Goal: Information Seeking & Learning: Understand process/instructions

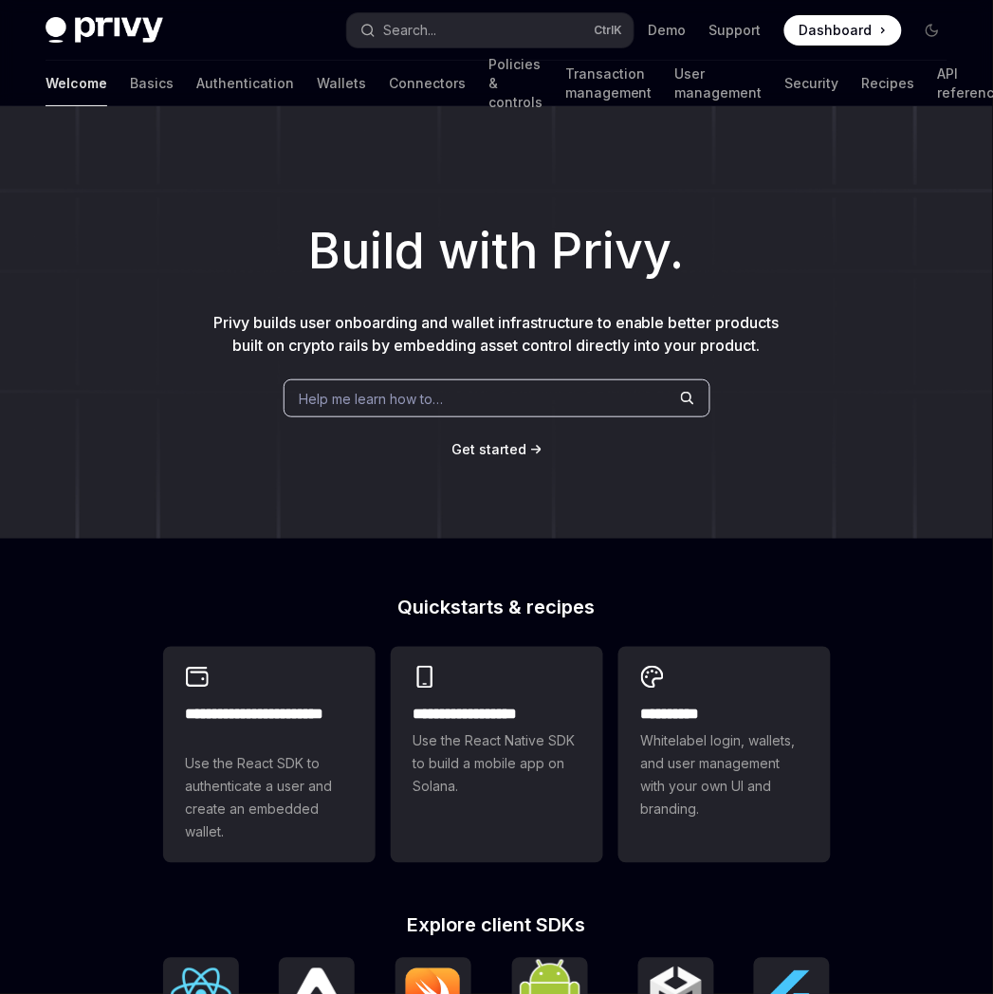
type textarea "*"
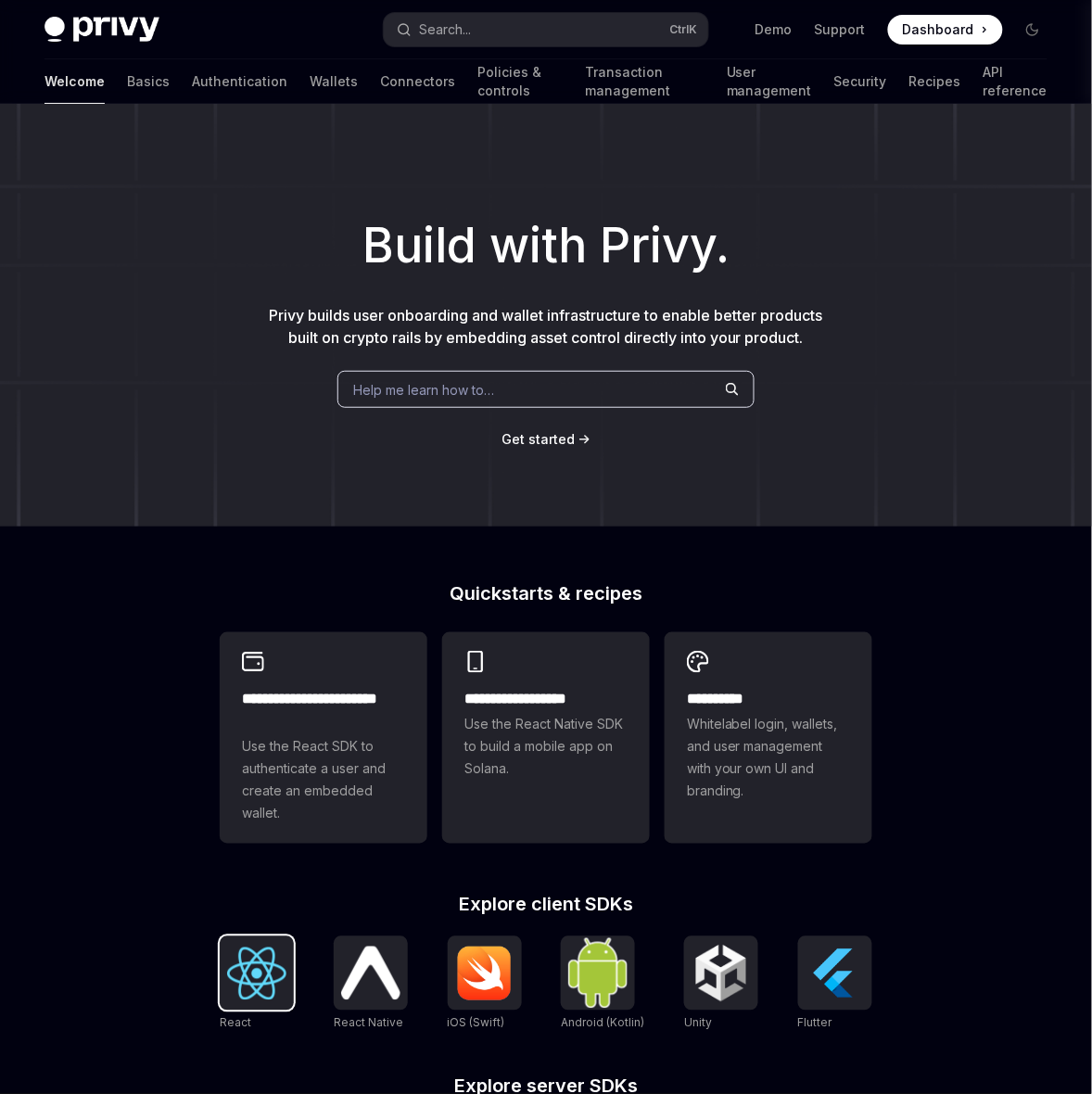
click at [262, 437] on div at bounding box center [257, 973] width 74 height 74
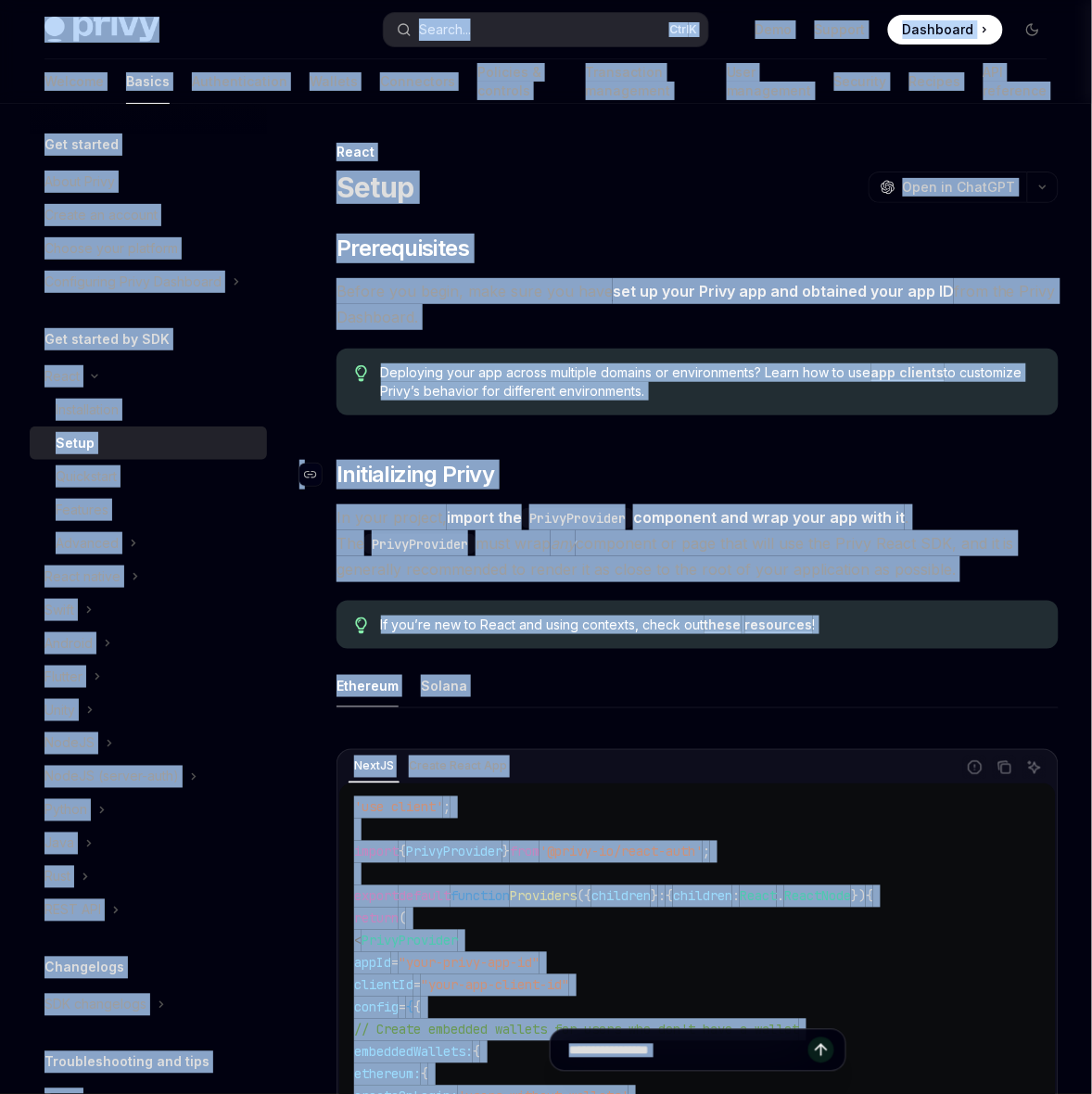
click at [613, 476] on h2 "​ Initializing Privy" at bounding box center [696, 475] width 722 height 29
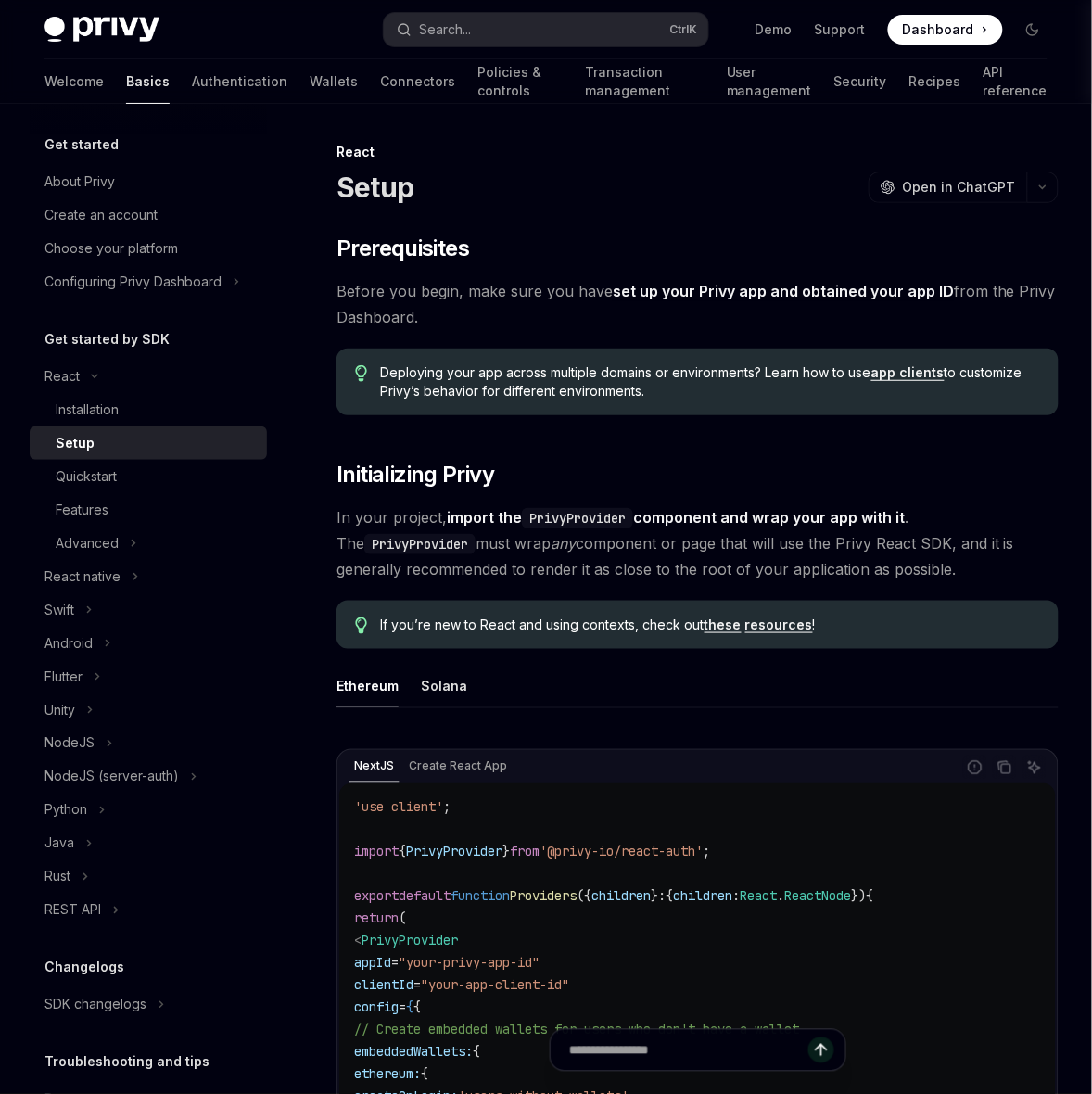
click at [466, 688] on ul "Ethereum Solana" at bounding box center [696, 686] width 722 height 45
click at [438, 682] on div "Solana" at bounding box center [443, 685] width 46 height 44
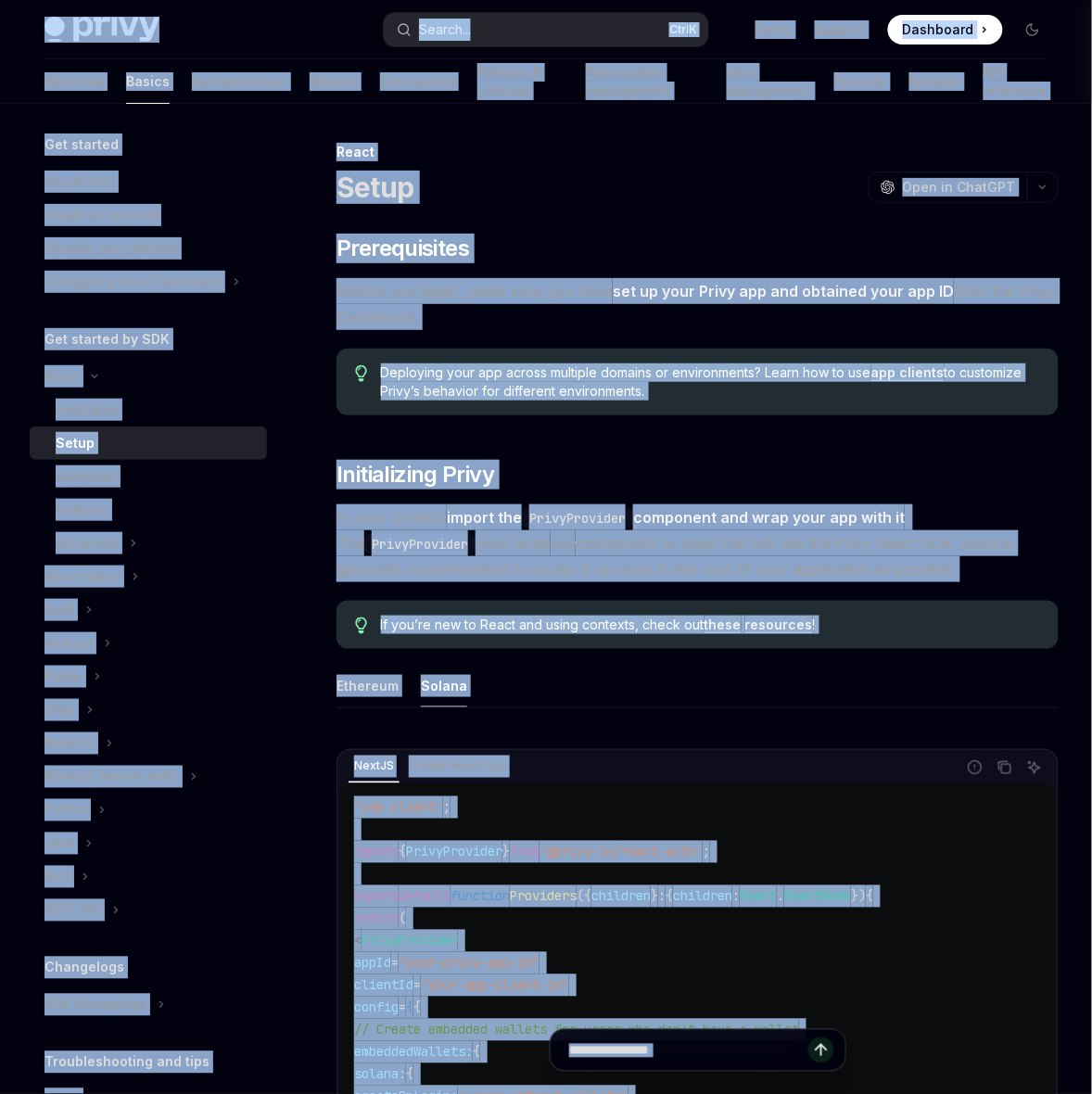
copy div "Skip to main content Privy Docs home page Search... Ctrl K Demo Support Dashboa…"
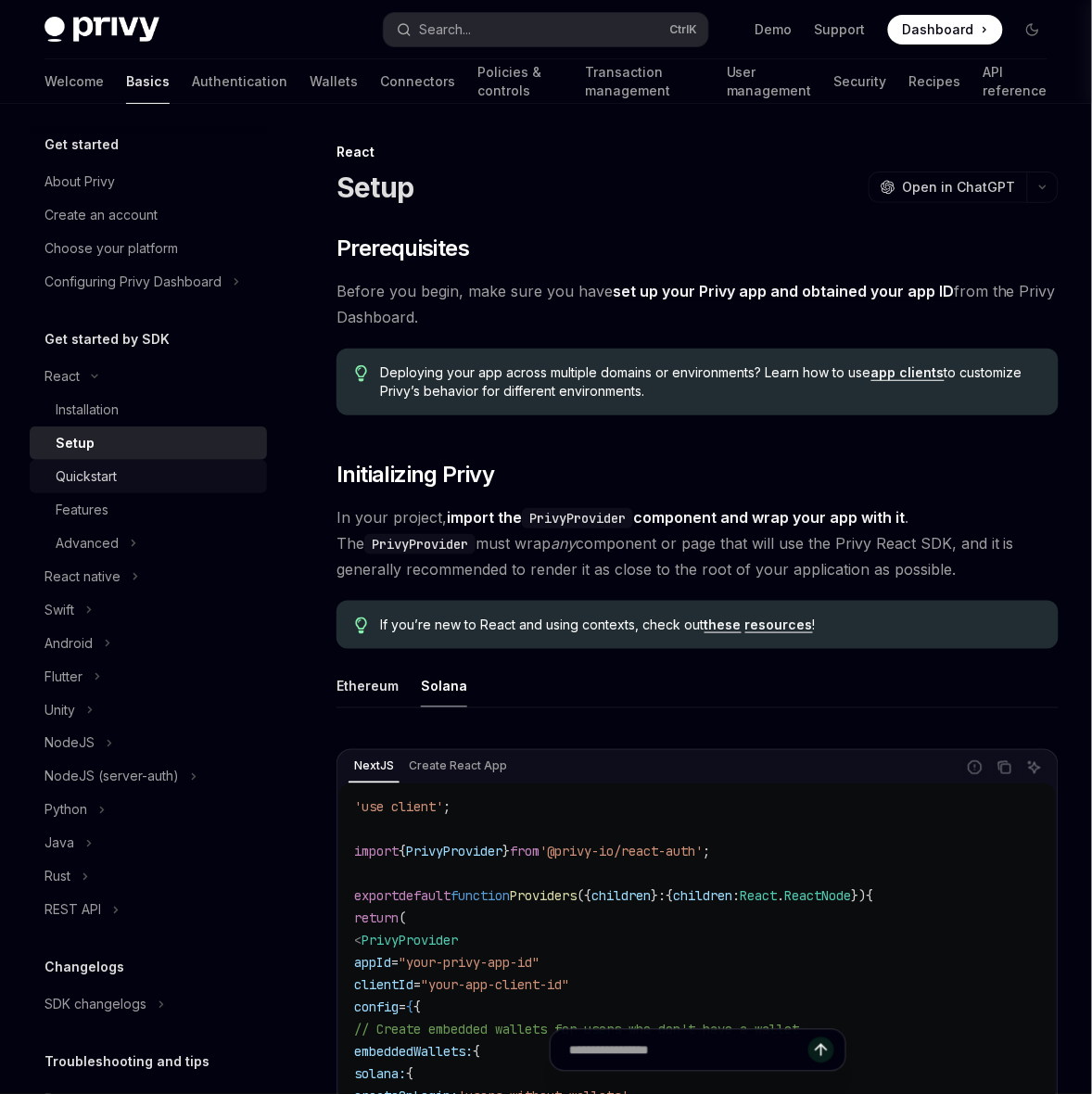
click at [159, 493] on link "Quickstart" at bounding box center [147, 477] width 237 height 33
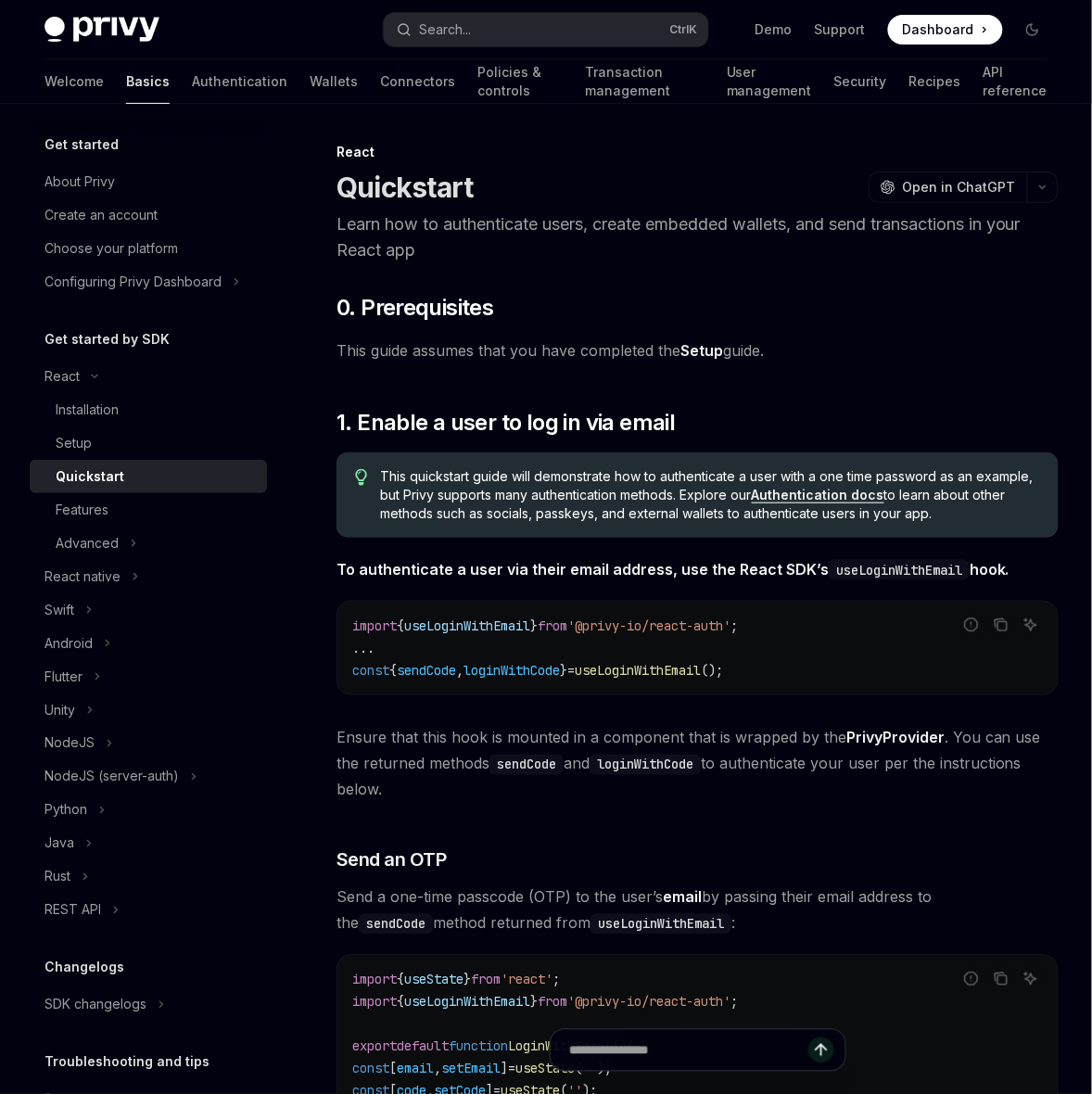
scroll to position [1042, 0]
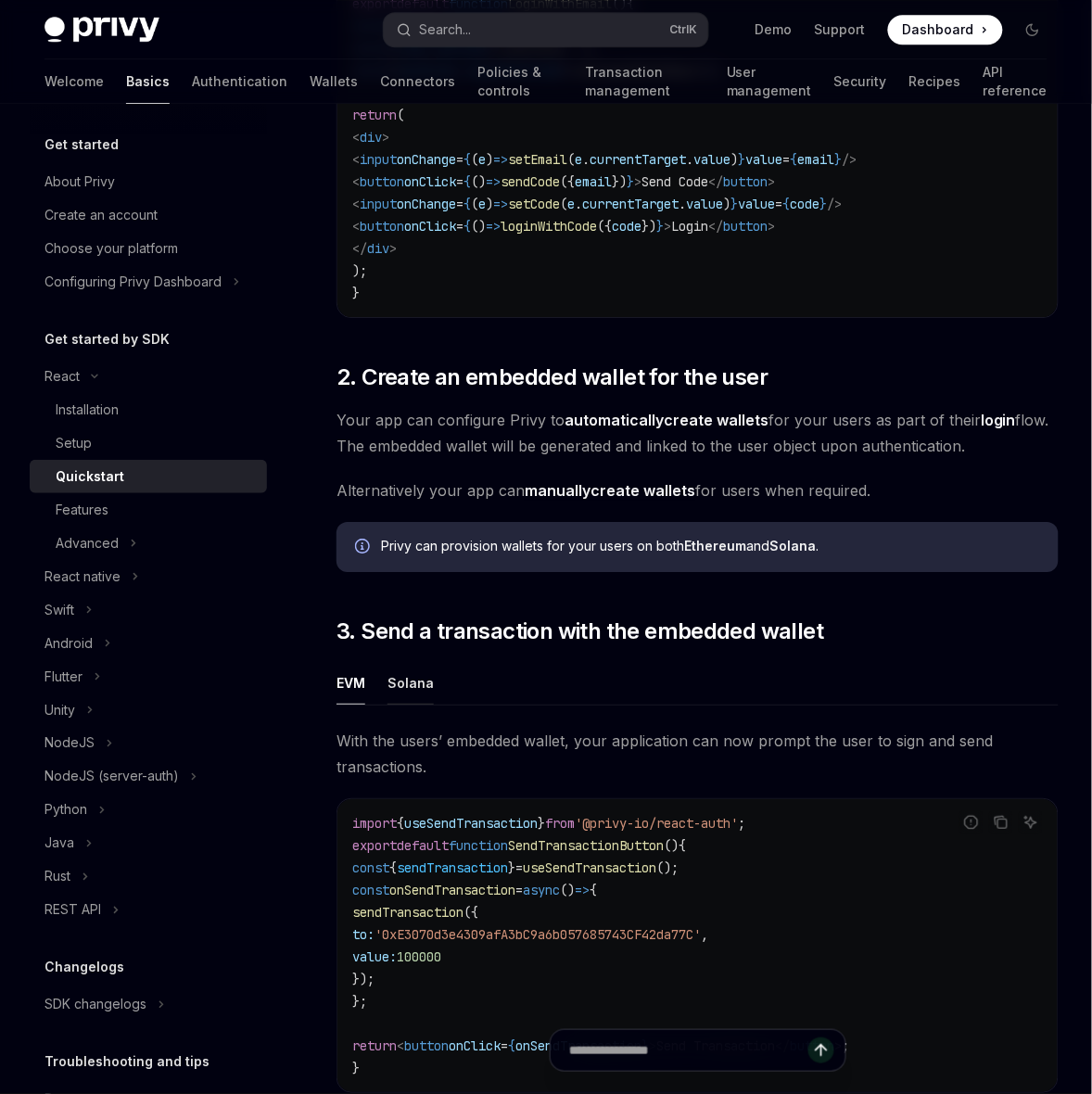
click at [404, 686] on div "Solana" at bounding box center [410, 682] width 46 height 44
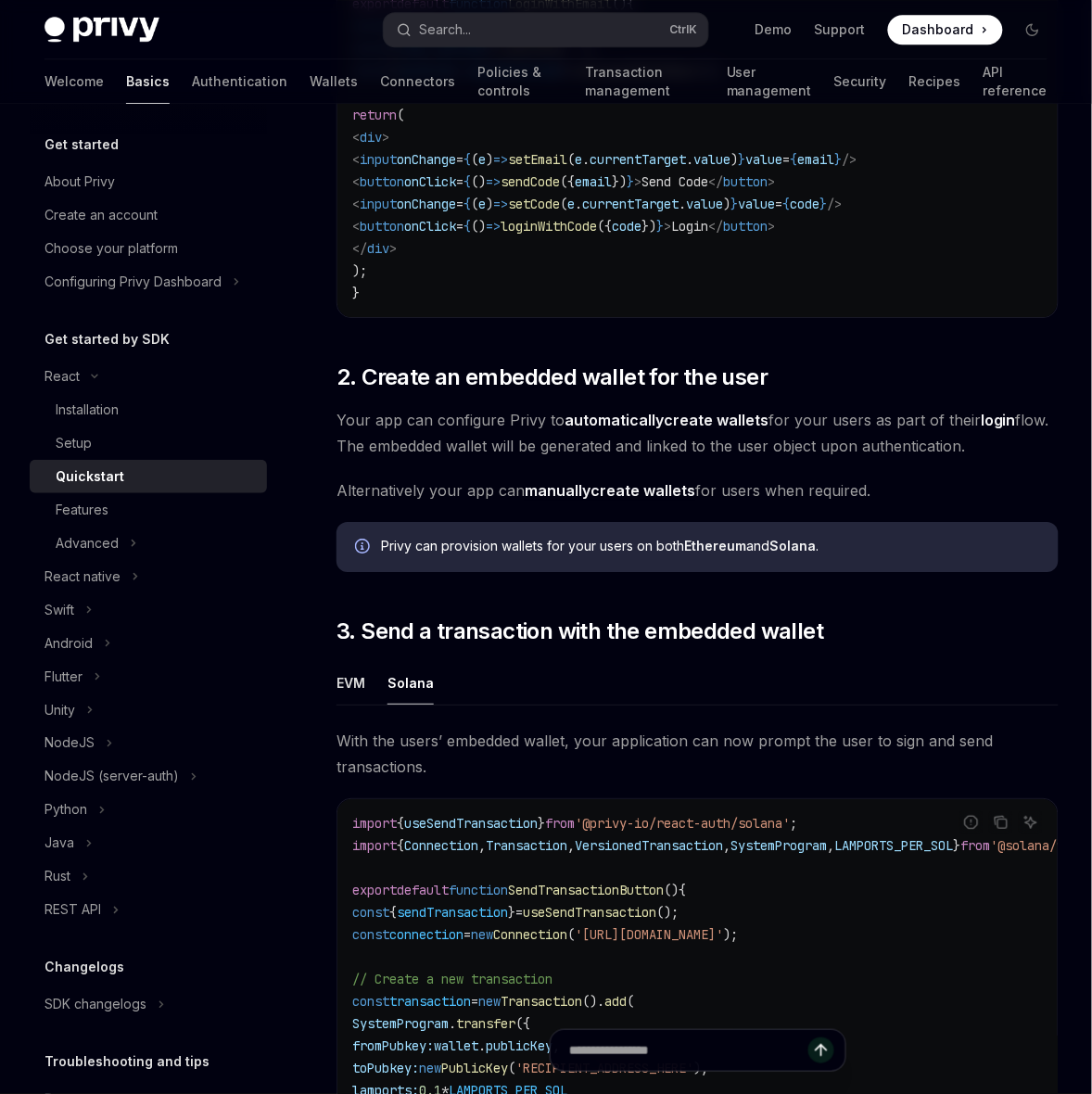
click at [640, 330] on div "​ 0. Prerequisites This guide assumes that you have completed the Setup guide. …" at bounding box center [696, 417] width 722 height 2335
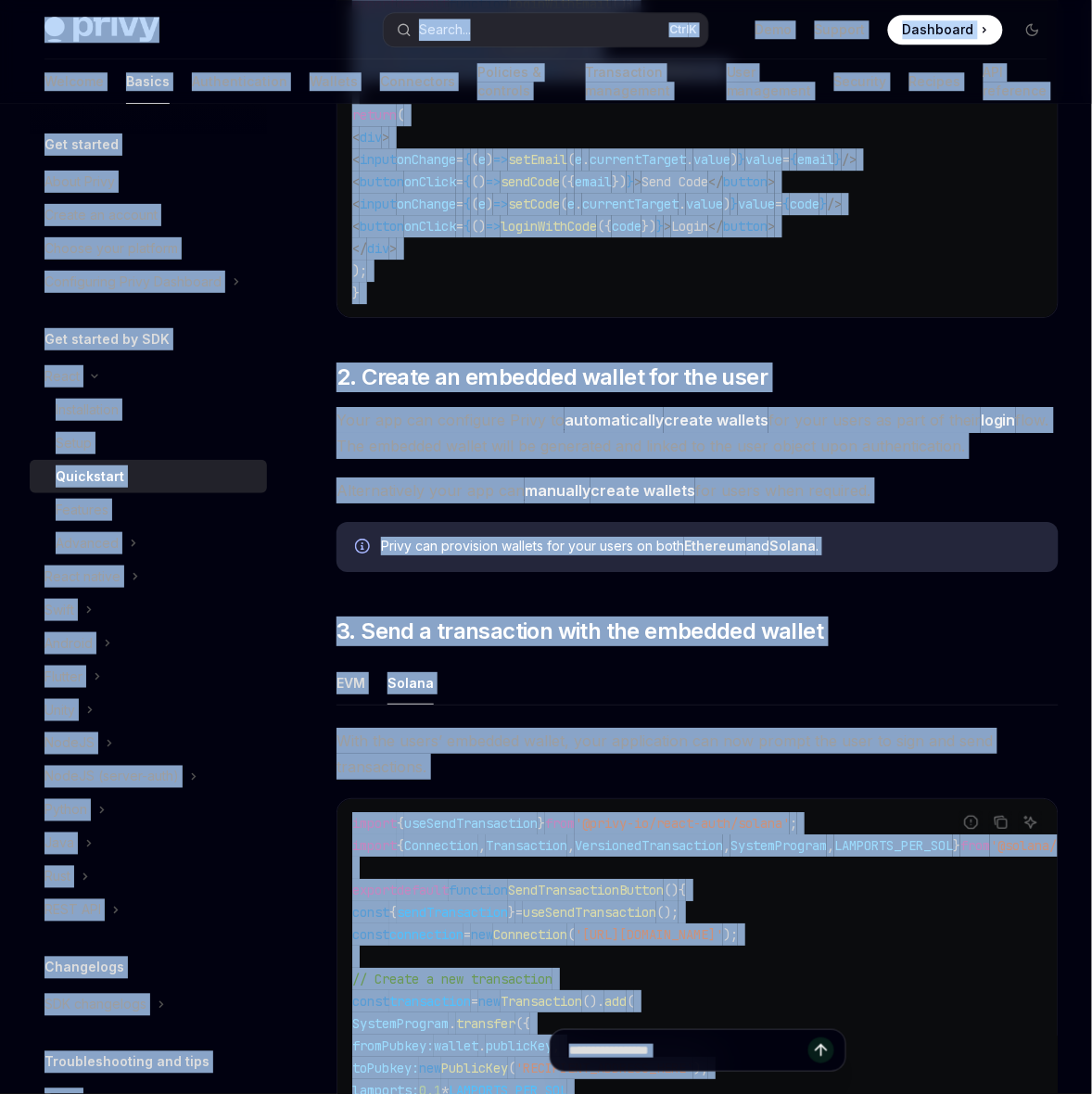
copy div "Skip to main content Privy Docs home page Search... Ctrl K Demo Support Dashboa…"
click at [128, 454] on div "Setup" at bounding box center [155, 442] width 200 height 22
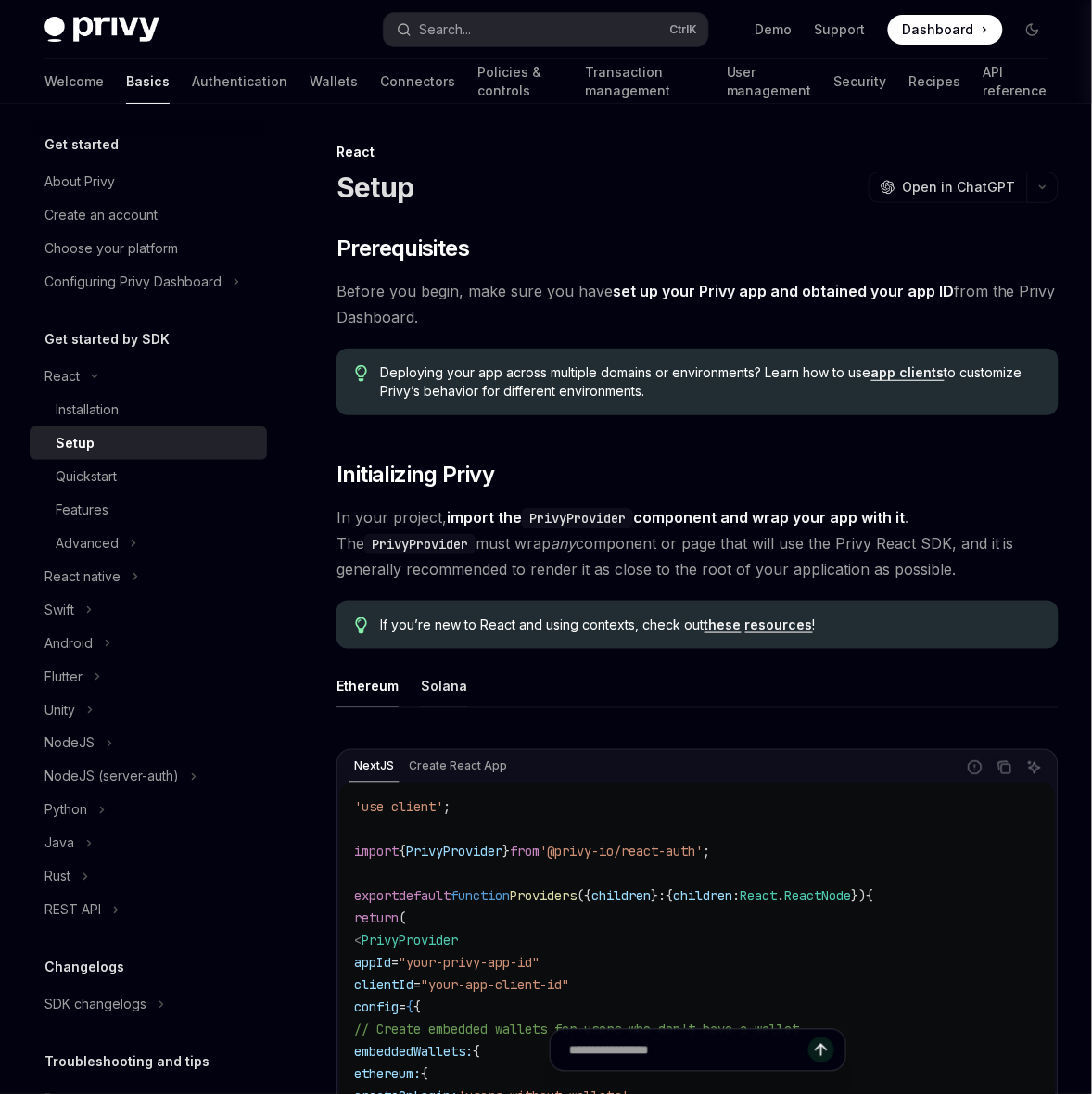
click at [449, 693] on div "Solana" at bounding box center [443, 685] width 46 height 44
click at [121, 521] on div "Features" at bounding box center [155, 509] width 200 height 22
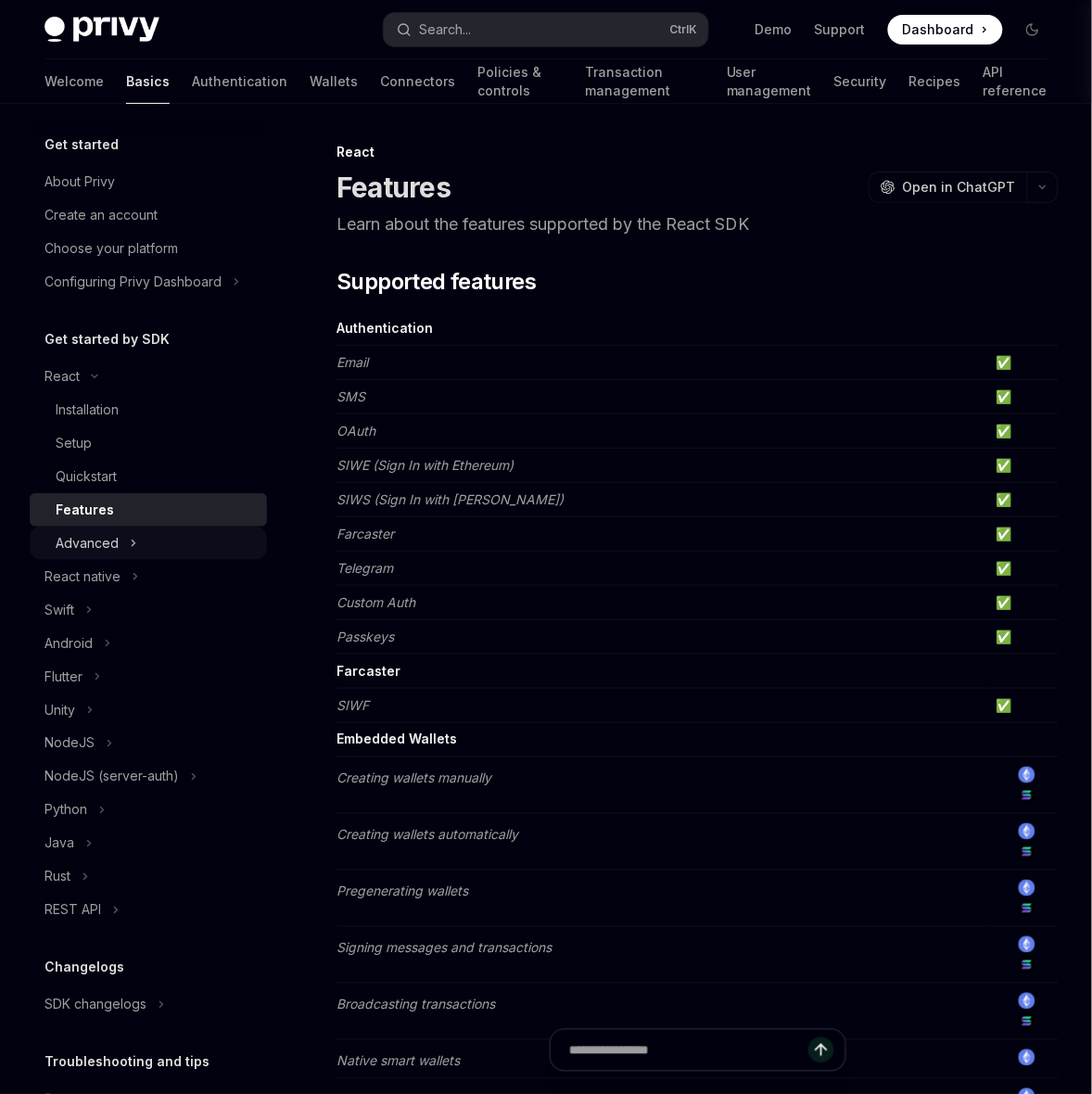
click at [139, 553] on button "Advanced" at bounding box center [147, 543] width 237 height 33
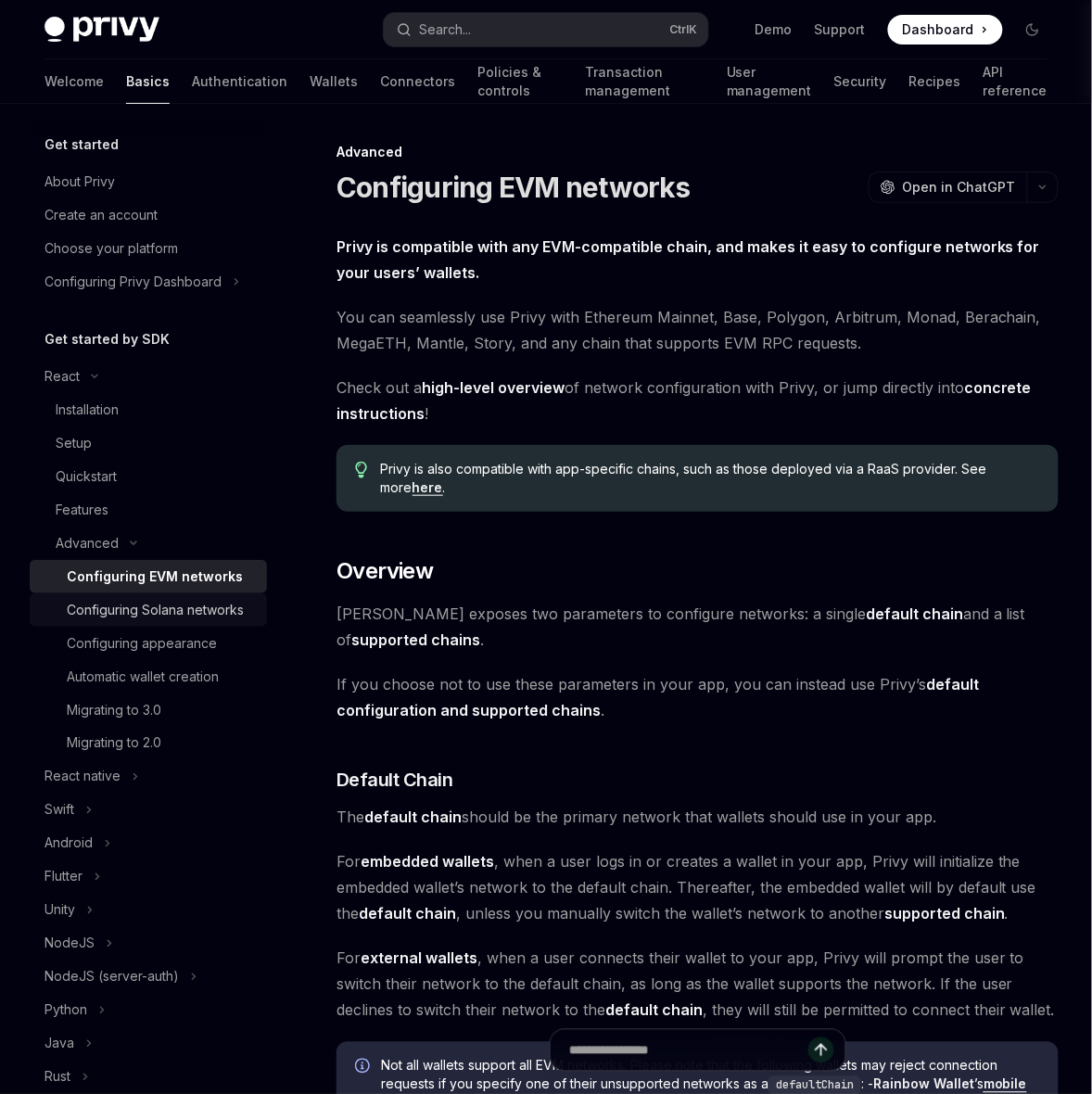
click at [213, 621] on div "Configuring Solana networks" at bounding box center [154, 610] width 177 height 22
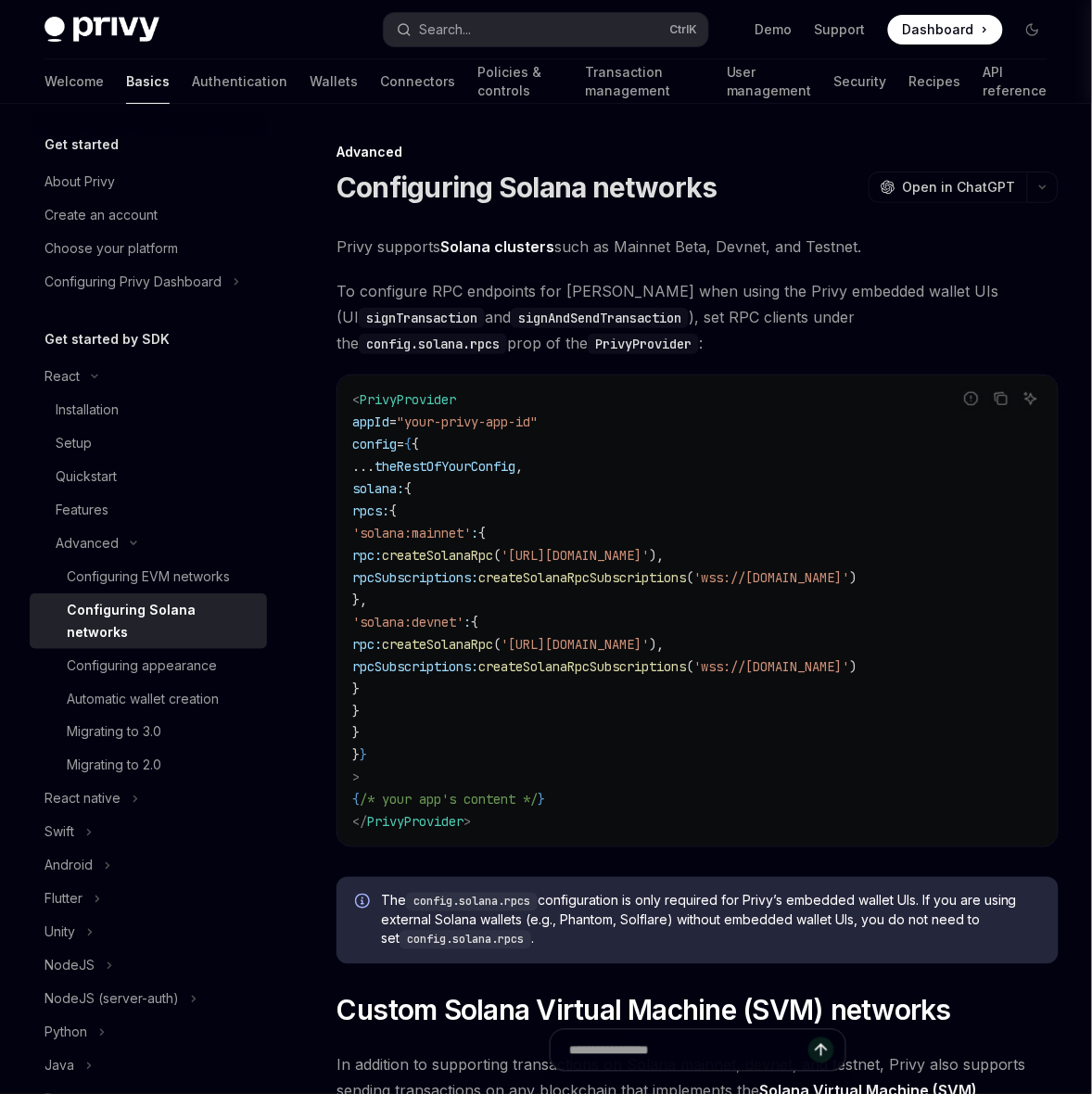
click at [510, 611] on code "< PrivyProvider appId = "your-privy-app-id" config = { { ... theRestOfYourConfi…" at bounding box center [697, 610] width 691 height 444
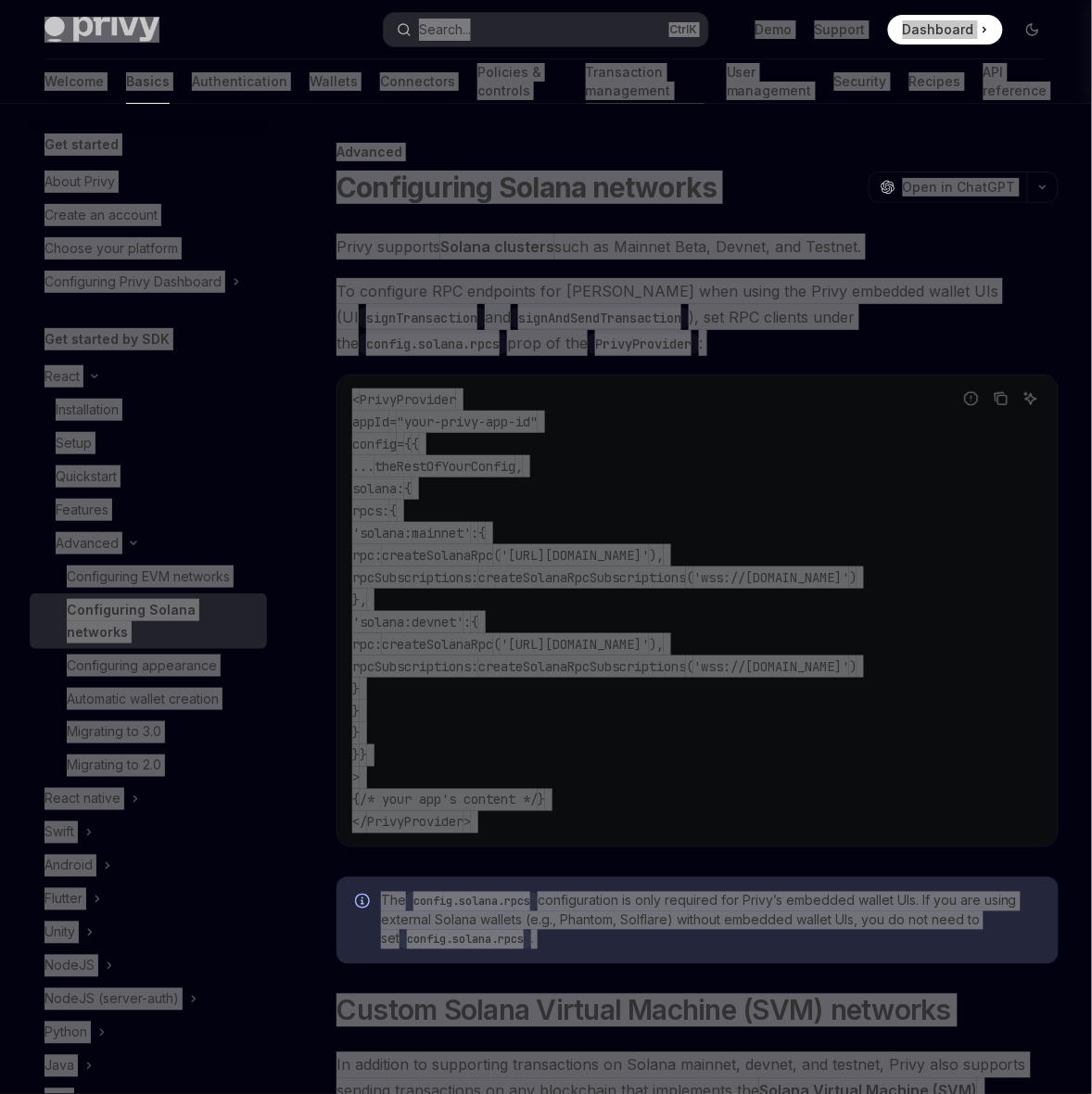
scroll to position [635, 0]
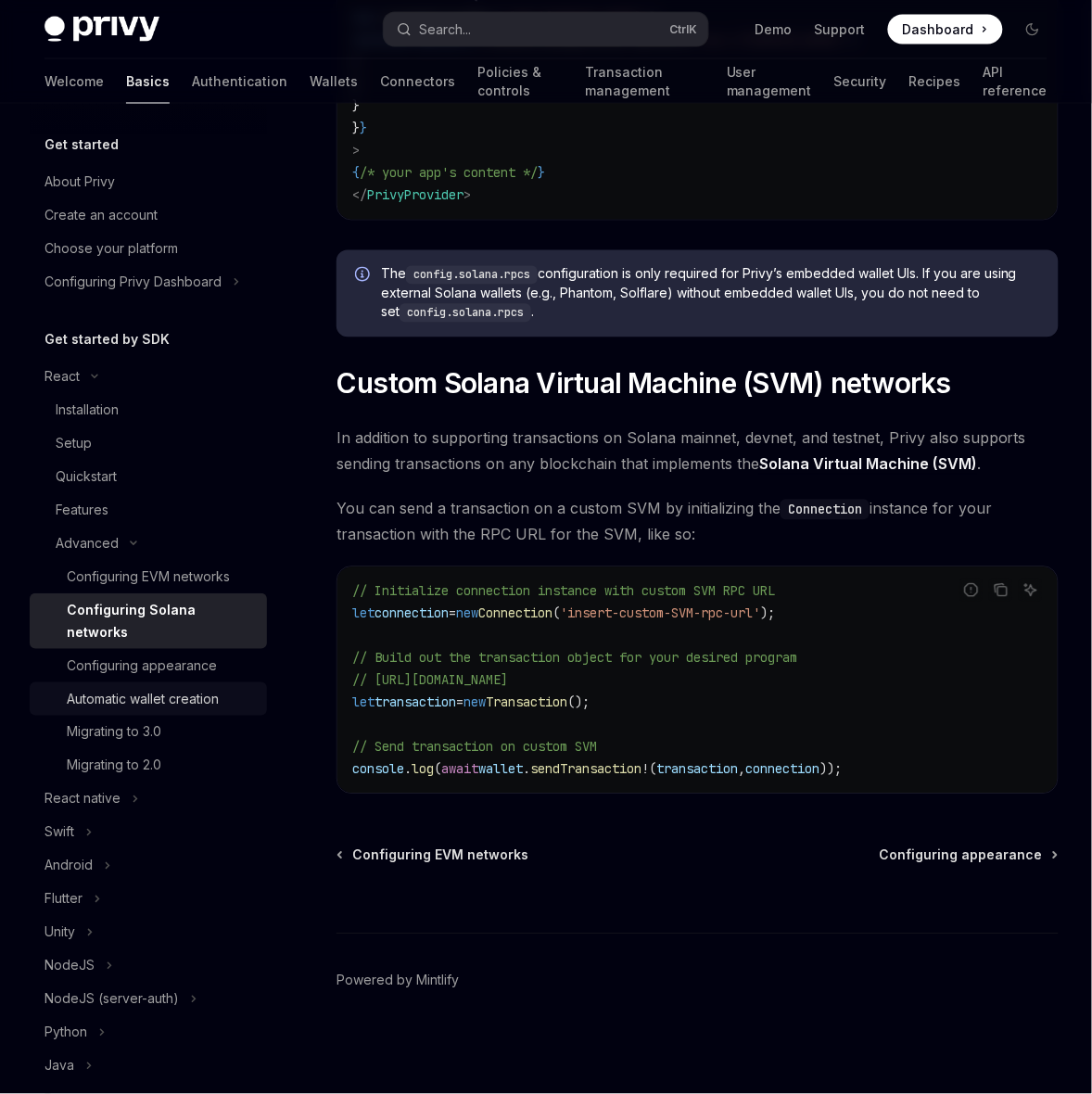
click at [241, 715] on link "Automatic wallet creation" at bounding box center [147, 698] width 237 height 33
type textarea "*"
